Goal: Contribute content

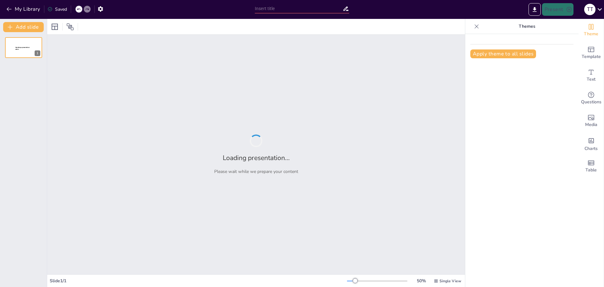
type input "Explorando la Creatividad de los Brainots Italianos"
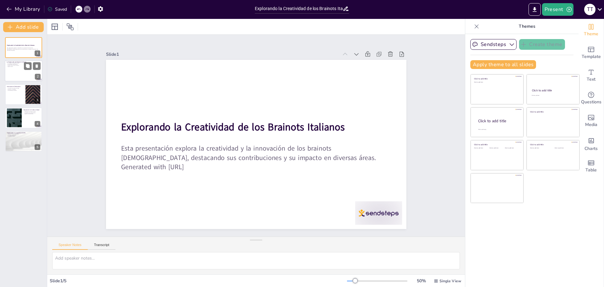
click at [29, 70] on div at bounding box center [24, 70] width 38 height 21
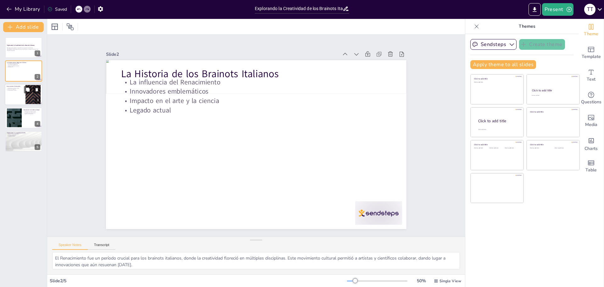
click at [27, 96] on div at bounding box center [33, 94] width 34 height 19
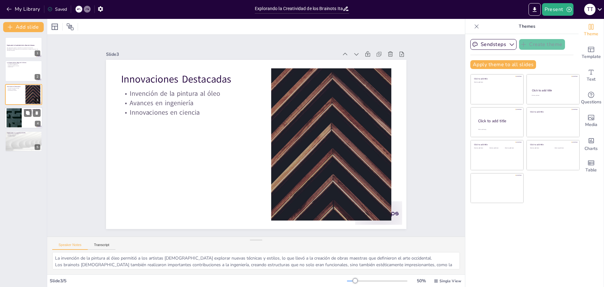
click at [24, 122] on div at bounding box center [24, 117] width 38 height 21
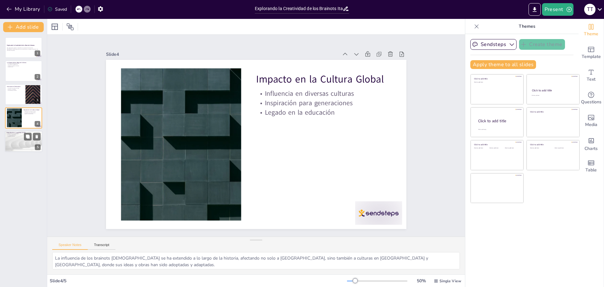
click at [24, 134] on p "Estrategias educativas" at bounding box center [24, 134] width 34 height 1
type textarea "La creatividad es esencial en el mundo actual, donde la innovación es clave par…"
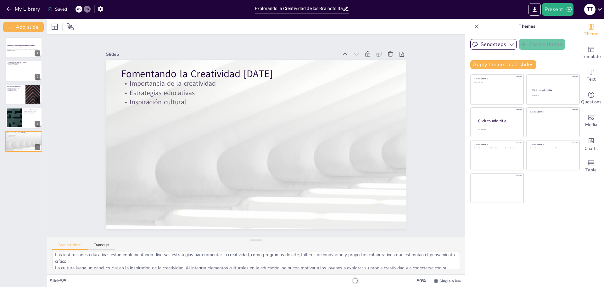
scroll to position [28, 0]
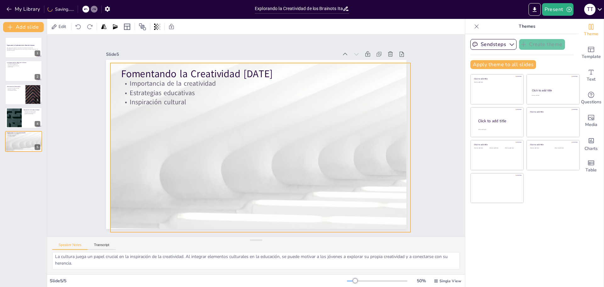
drag, startPoint x: 341, startPoint y: 203, endPoint x: 356, endPoint y: 198, distance: 16.0
click at [356, 198] on div at bounding box center [259, 147] width 316 height 199
drag, startPoint x: 356, startPoint y: 198, endPoint x: 338, endPoint y: 220, distance: 28.4
click at [343, 219] on div at bounding box center [260, 147] width 300 height 169
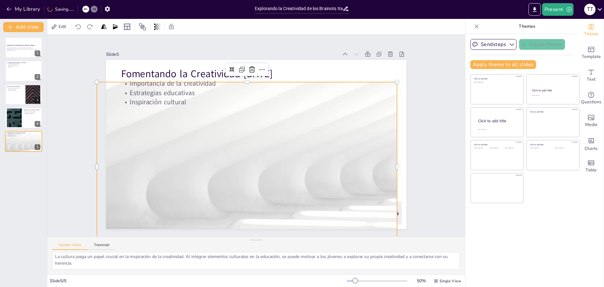
drag, startPoint x: 339, startPoint y: 210, endPoint x: 345, endPoint y: 199, distance: 12.7
click at [344, 200] on div at bounding box center [244, 165] width 316 height 199
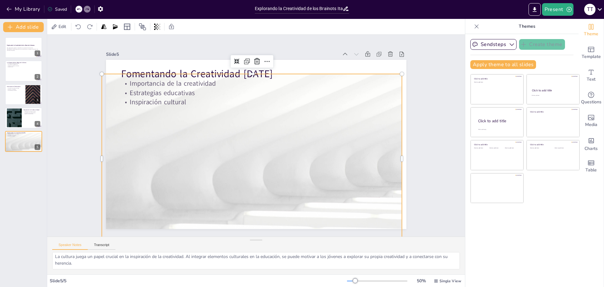
click at [411, 136] on div "Slide 1 Explorando la Creatividad de los Brainots Italianos Esta presentación e…" at bounding box center [255, 135] width 381 height 348
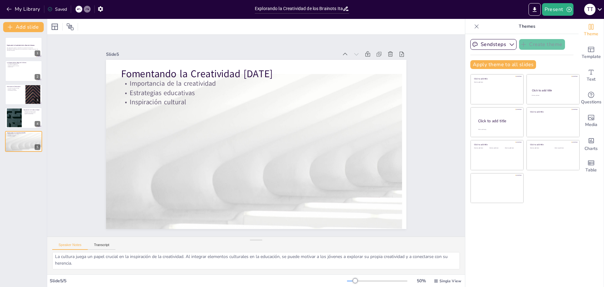
click at [416, 50] on div "Slide 1 Explorando la Creatividad de los Brainots Italianos Esta presentación e…" at bounding box center [256, 135] width 353 height 221
click at [34, 30] on button "Add slide" at bounding box center [23, 27] width 41 height 10
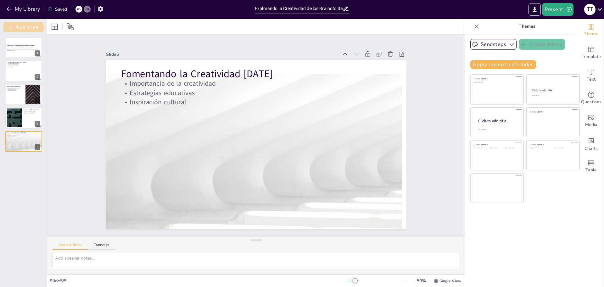
scroll to position [0, 0]
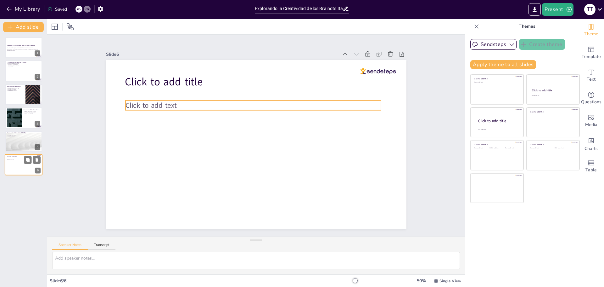
drag, startPoint x: 15, startPoint y: 159, endPoint x: 16, endPoint y: 165, distance: 6.2
click at [16, 154] on div "Click to add title Click to add text" at bounding box center [24, 154] width 38 height 0
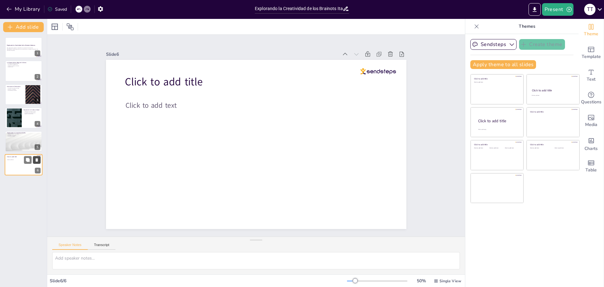
click at [41, 159] on button at bounding box center [37, 160] width 8 height 8
type textarea "La creatividad es esencial en el mundo actual, donde la innovación es clave par…"
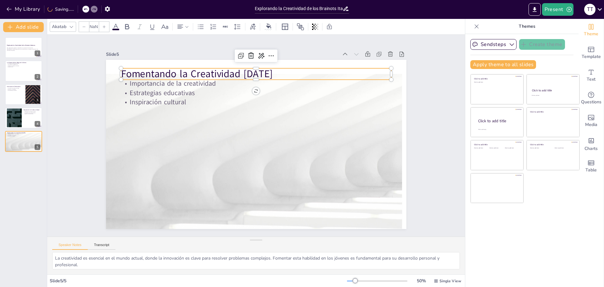
type input "48"
click at [145, 67] on p "Fomentando la Creatividad [DATE]" at bounding box center [256, 74] width 270 height 14
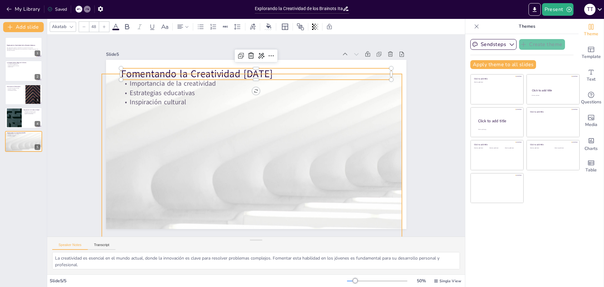
click at [328, 130] on div at bounding box center [249, 157] width 316 height 199
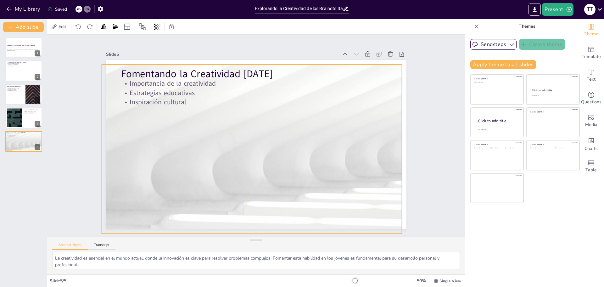
drag, startPoint x: 192, startPoint y: 124, endPoint x: 194, endPoint y: 114, distance: 9.6
click at [194, 114] on div at bounding box center [249, 148] width 329 height 228
click at [15, 11] on button "My Library" at bounding box center [24, 9] width 38 height 10
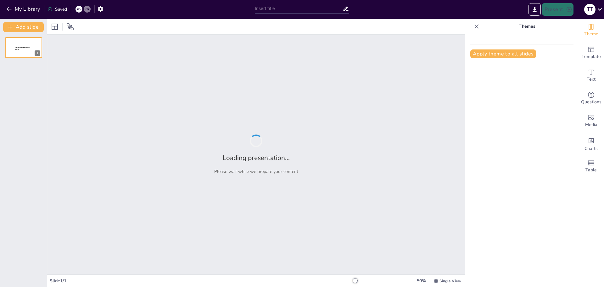
type input "Explorando la Creatividad de los Brainots Italianos"
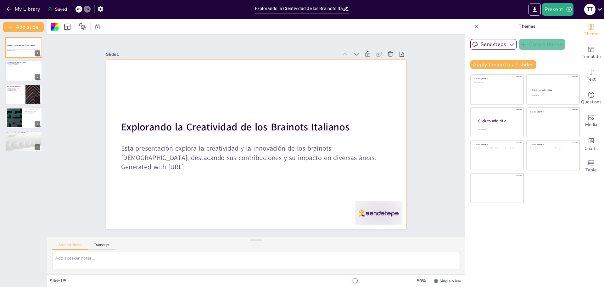
drag, startPoint x: 333, startPoint y: 183, endPoint x: 353, endPoint y: 180, distance: 20.3
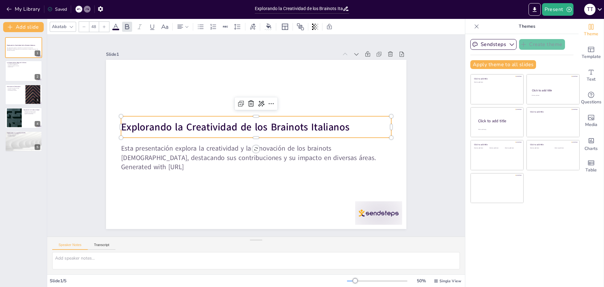
click at [307, 134] on div "Explorando la Creatividad de los Brainots Italianos" at bounding box center [261, 129] width 215 height 197
click at [360, 120] on p "Explorando la Creatividad de los Brainots Italianos" at bounding box center [256, 127] width 270 height 14
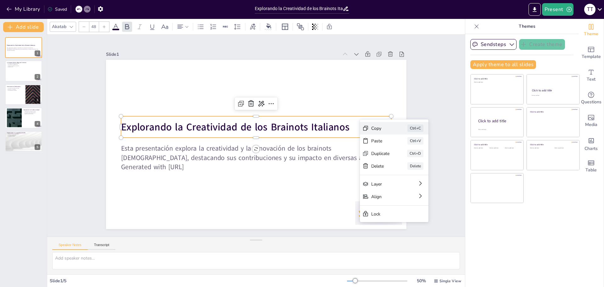
click at [407, 156] on div "Copy Ctrl+C" at bounding box center [441, 162] width 69 height 13
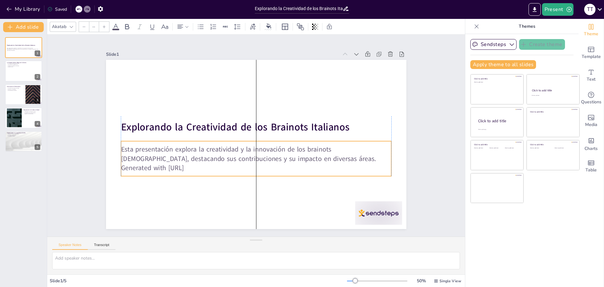
type input "32"
click at [347, 147] on p "Esta presentación explora la creatividad y la innovación de los brainots [DEMOG…" at bounding box center [243, 149] width 213 height 195
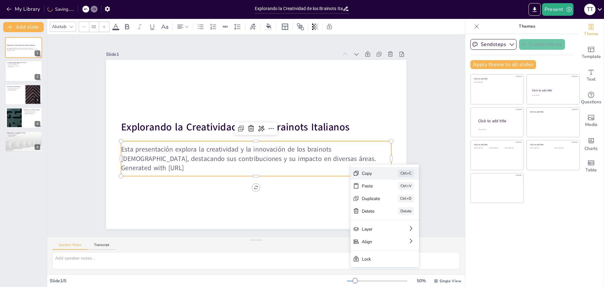
click at [360, 263] on div "Copy Ctrl+C" at bounding box center [372, 285] width 66 height 45
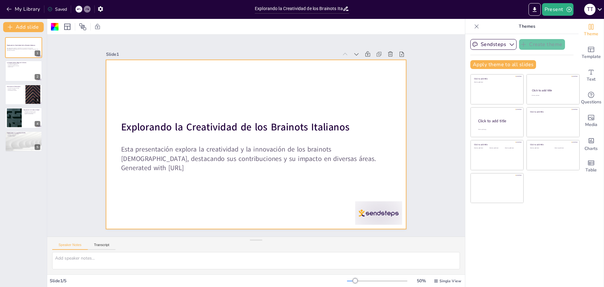
drag, startPoint x: 407, startPoint y: 166, endPoint x: 413, endPoint y: 165, distance: 5.5
drag, startPoint x: 413, startPoint y: 165, endPoint x: 347, endPoint y: 182, distance: 67.9
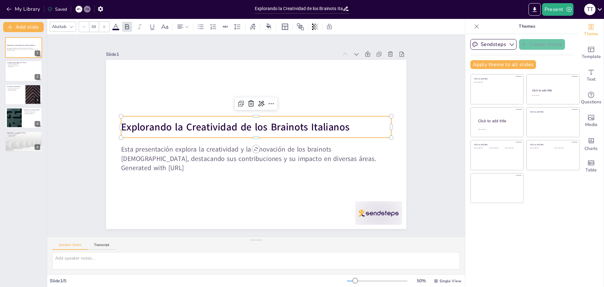
click at [331, 131] on strong "Explorando la Creatividad de los Brainots Italianos" at bounding box center [235, 127] width 228 height 14
click at [352, 120] on p "Explorando la Creatividad de los Brainots Italianos" at bounding box center [256, 127] width 270 height 14
click at [340, 137] on div at bounding box center [256, 139] width 270 height 5
drag, startPoint x: 348, startPoint y: 131, endPoint x: 353, endPoint y: 127, distance: 6.5
click at [349, 131] on p "Explorando la Creatividad de los Brainots Italianos" at bounding box center [256, 127] width 270 height 14
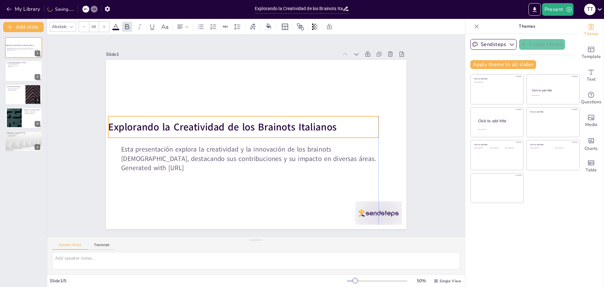
drag, startPoint x: 355, startPoint y: 124, endPoint x: 337, endPoint y: 125, distance: 17.6
click at [338, 125] on p "Explorando la Creatividad de los Brainots Italianos" at bounding box center [243, 127] width 270 height 14
click at [337, 125] on p "Explorando la Creatividad de los Brainots Italianos" at bounding box center [246, 121] width 253 height 123
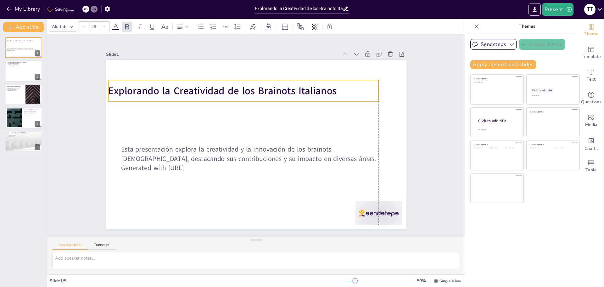
drag, startPoint x: 337, startPoint y: 125, endPoint x: 339, endPoint y: 88, distance: 36.6
click at [339, 88] on p "Explorando la Creatividad de los Brainots Italianos" at bounding box center [243, 91] width 270 height 14
click at [339, 94] on p "Explorando la Creatividad de los Brainots Italianos" at bounding box center [257, 89] width 261 height 97
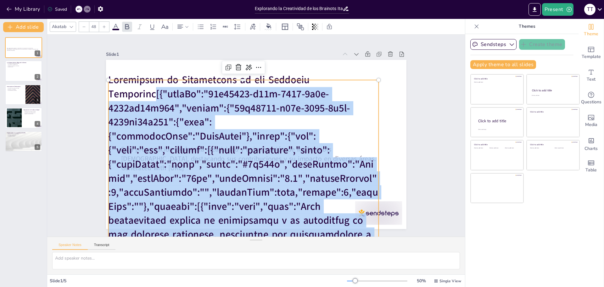
drag, startPoint x: 278, startPoint y: 208, endPoint x: 141, endPoint y: 102, distance: 173.4
click at [141, 102] on p at bounding box center [243, 276] width 270 height 406
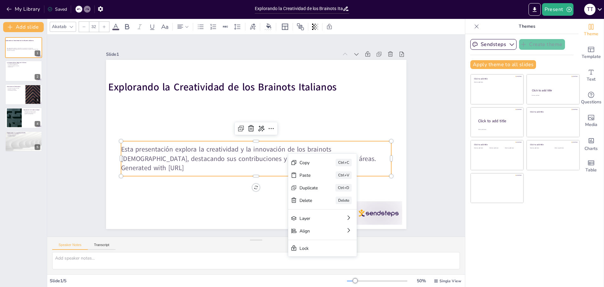
click at [371, 152] on p "Esta presentación explora la creatividad y la innovación de los brainots [DEMOG…" at bounding box center [254, 153] width 271 height 47
